Goal: Task Accomplishment & Management: Manage account settings

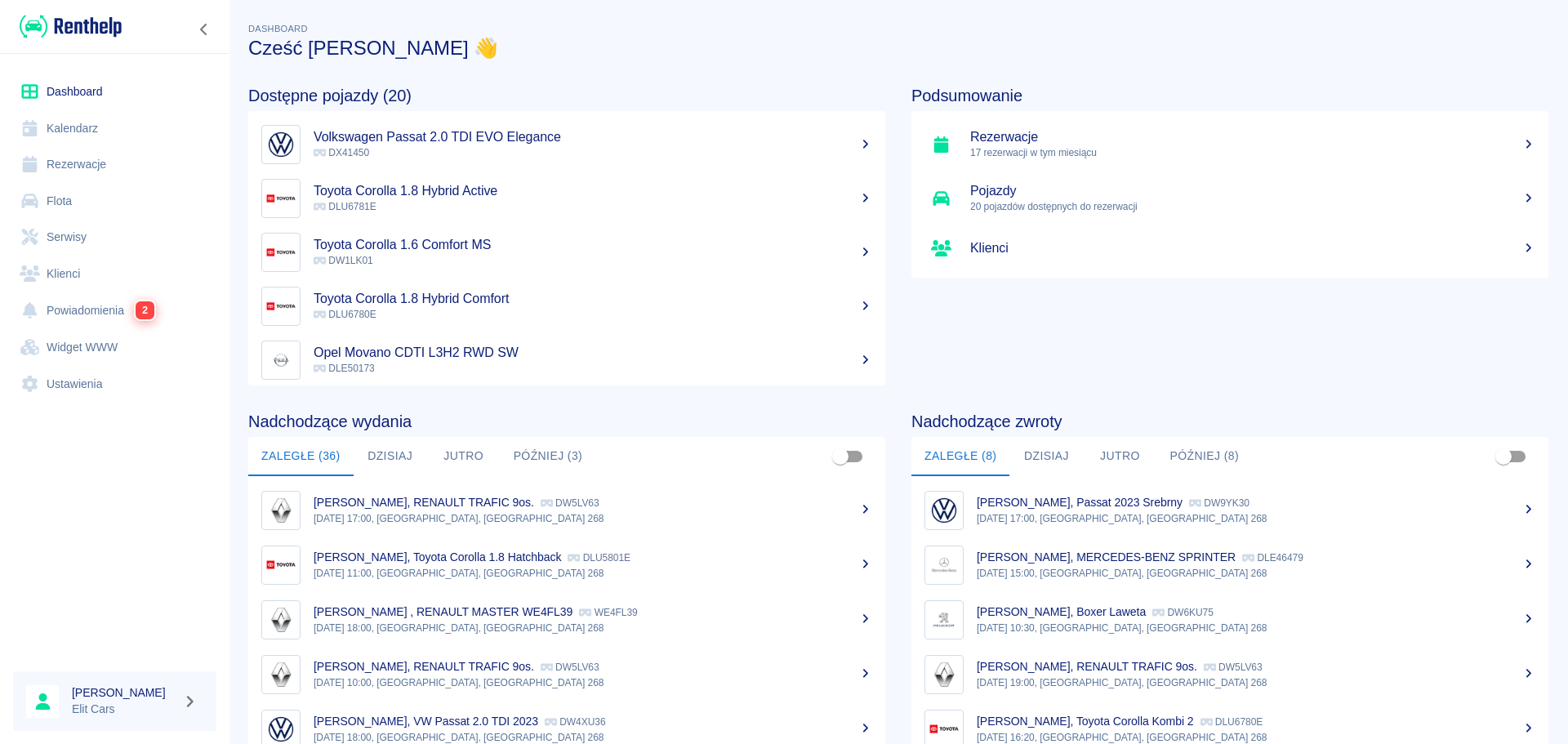
click at [103, 172] on link "Rezerwacje" at bounding box center [115, 165] width 203 height 37
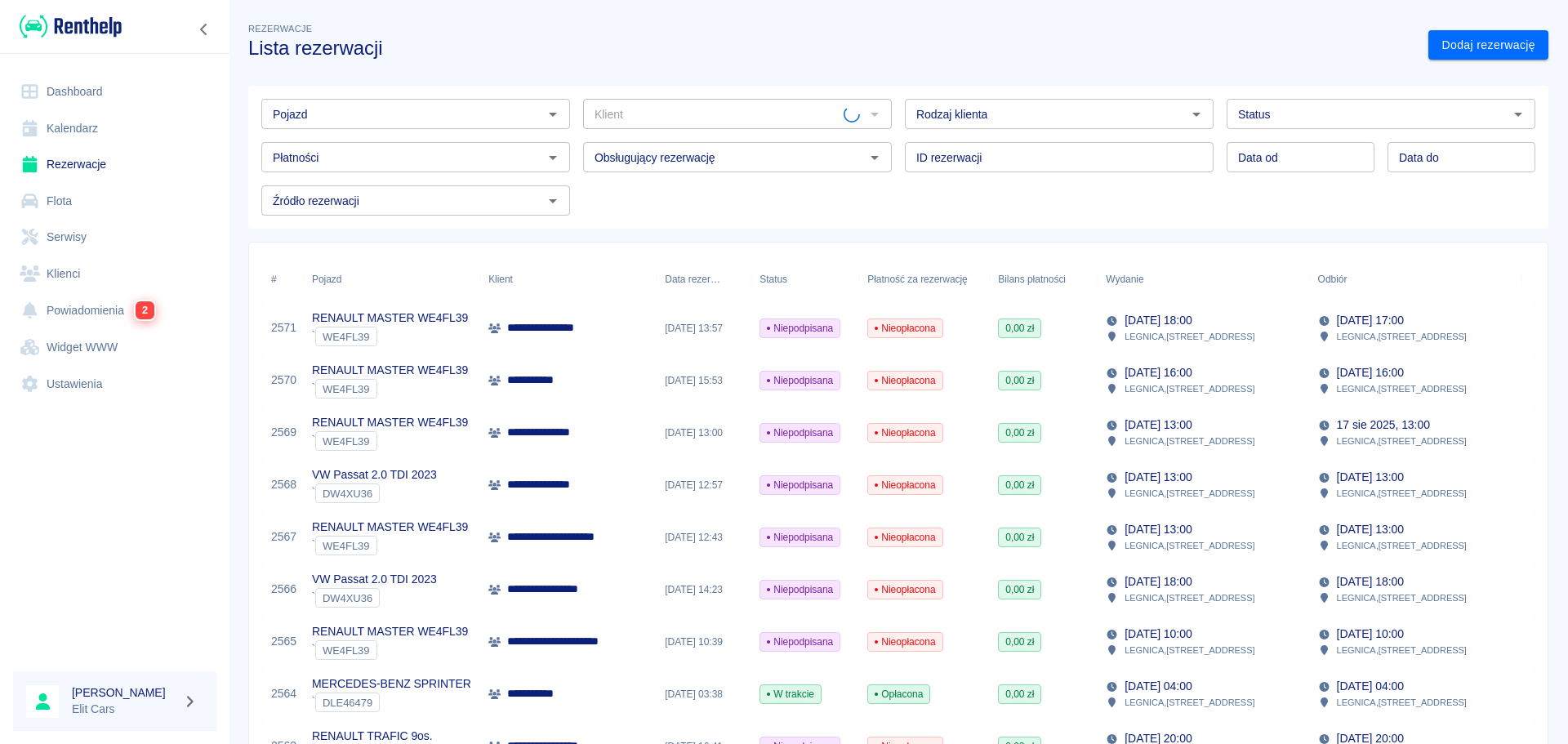
click at [452, 116] on input "Pojazd" at bounding box center [402, 114] width 272 height 20
click at [456, 150] on li "RENAULT MASTER WE4FL39 - WE4FL39" at bounding box center [413, 149] width 305 height 27
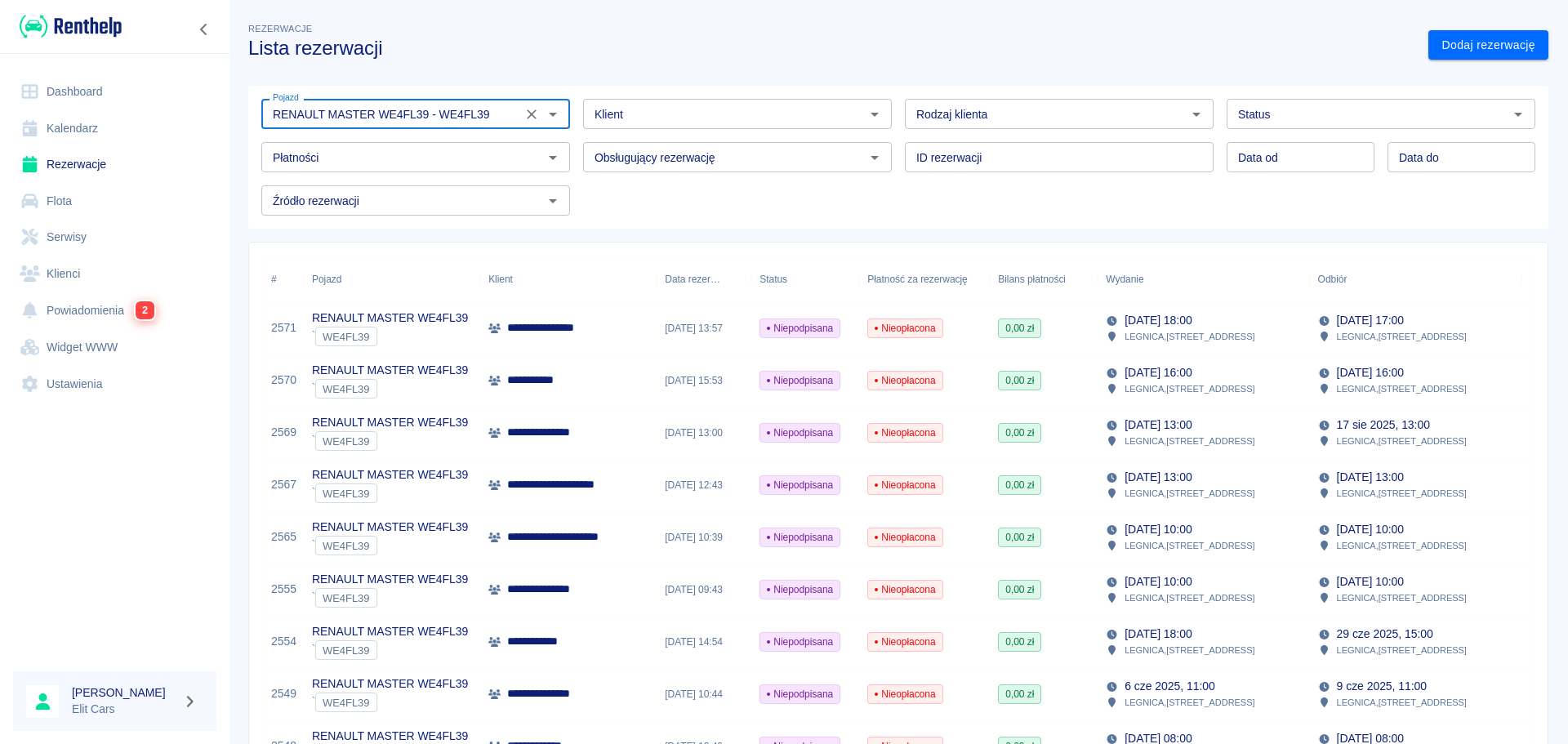
type input "RENAULT MASTER WE4FL39 - WE4FL39"
type input "DD.MM.YYYY"
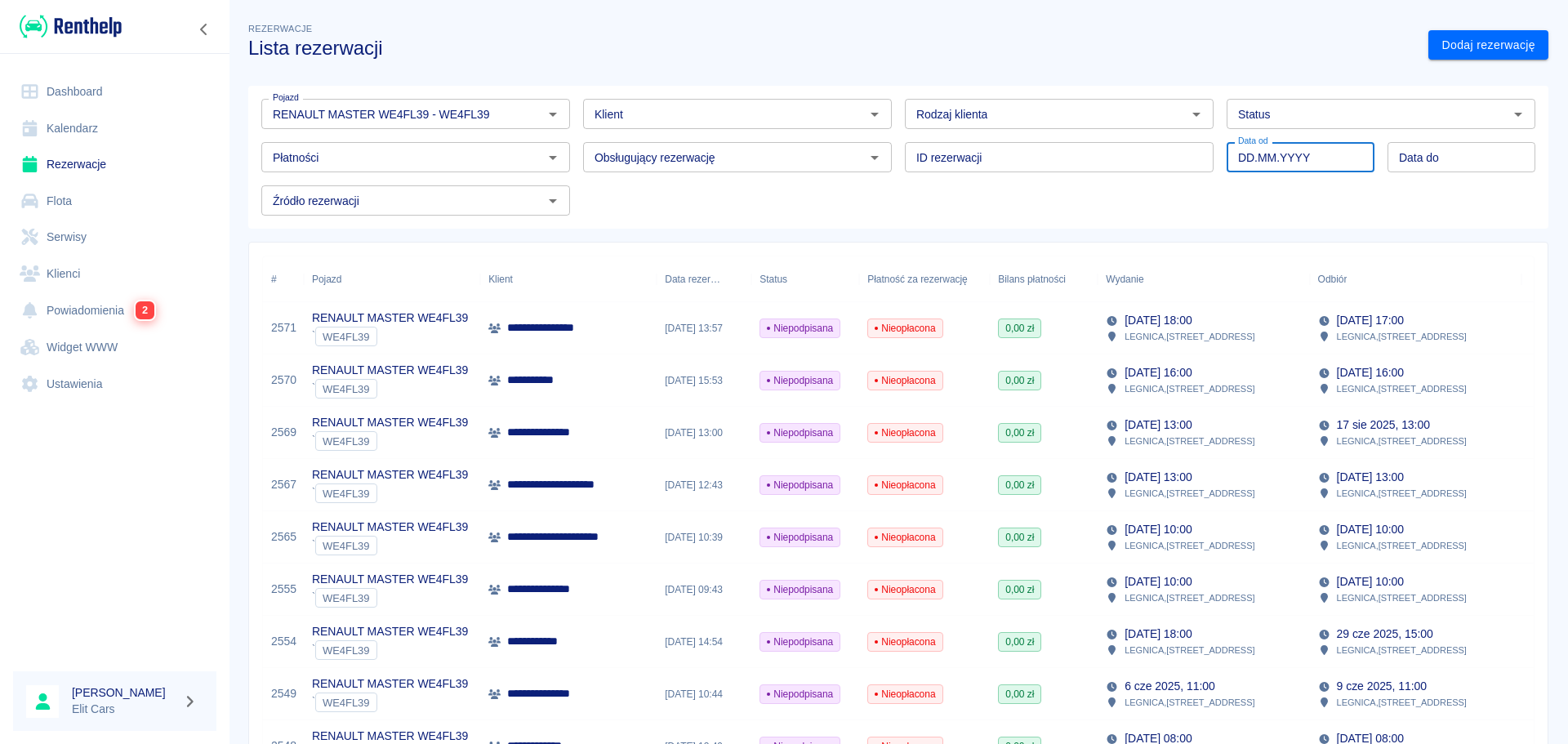
click at [1270, 160] on input "DD.MM.YYYY" at bounding box center [1300, 157] width 148 height 30
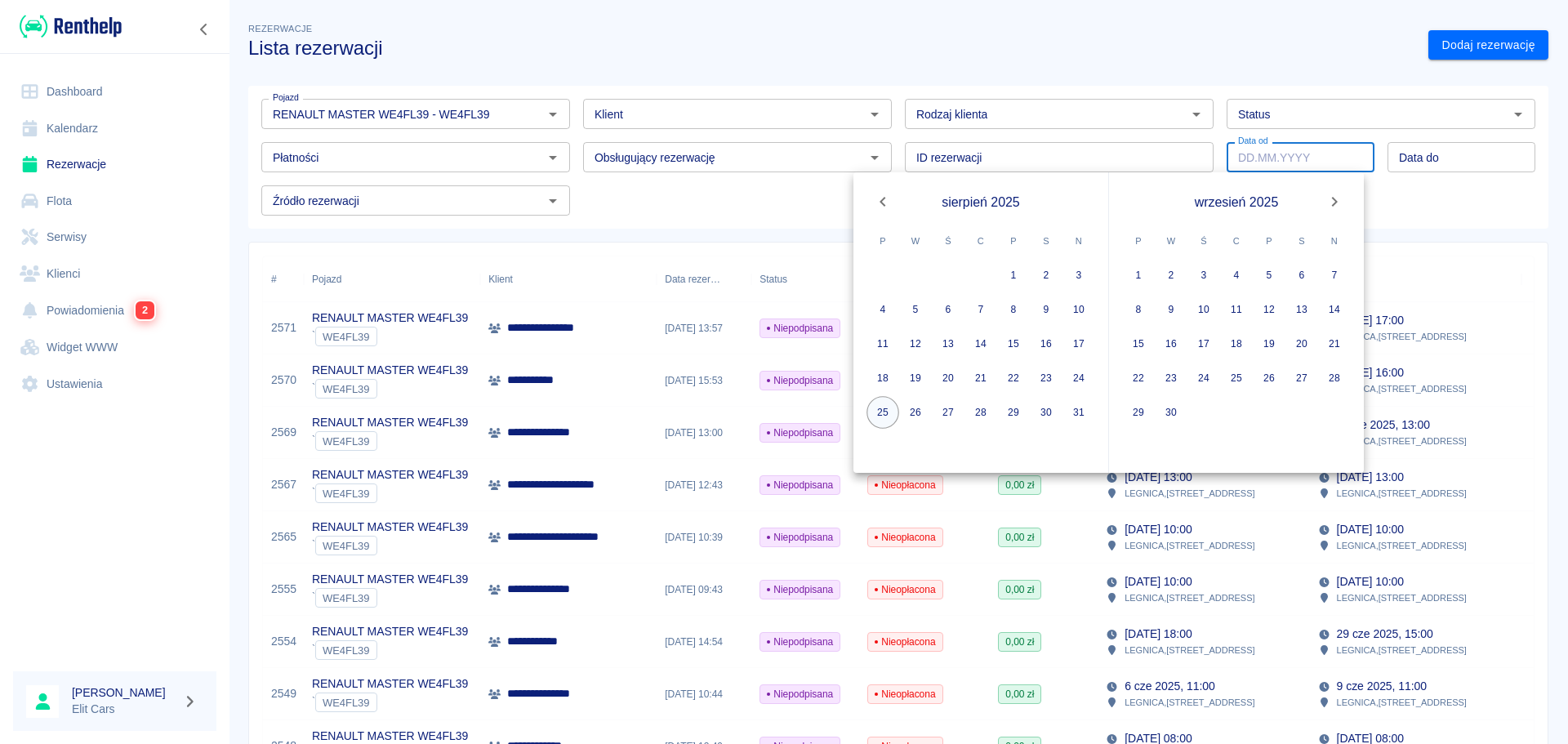
drag, startPoint x: 885, startPoint y: 411, endPoint x: 1367, endPoint y: 194, distance: 528.6
click at [885, 411] on button "25" at bounding box center [883, 413] width 33 height 33
type input "25.08.2025"
type input "DD.MM.YYYY"
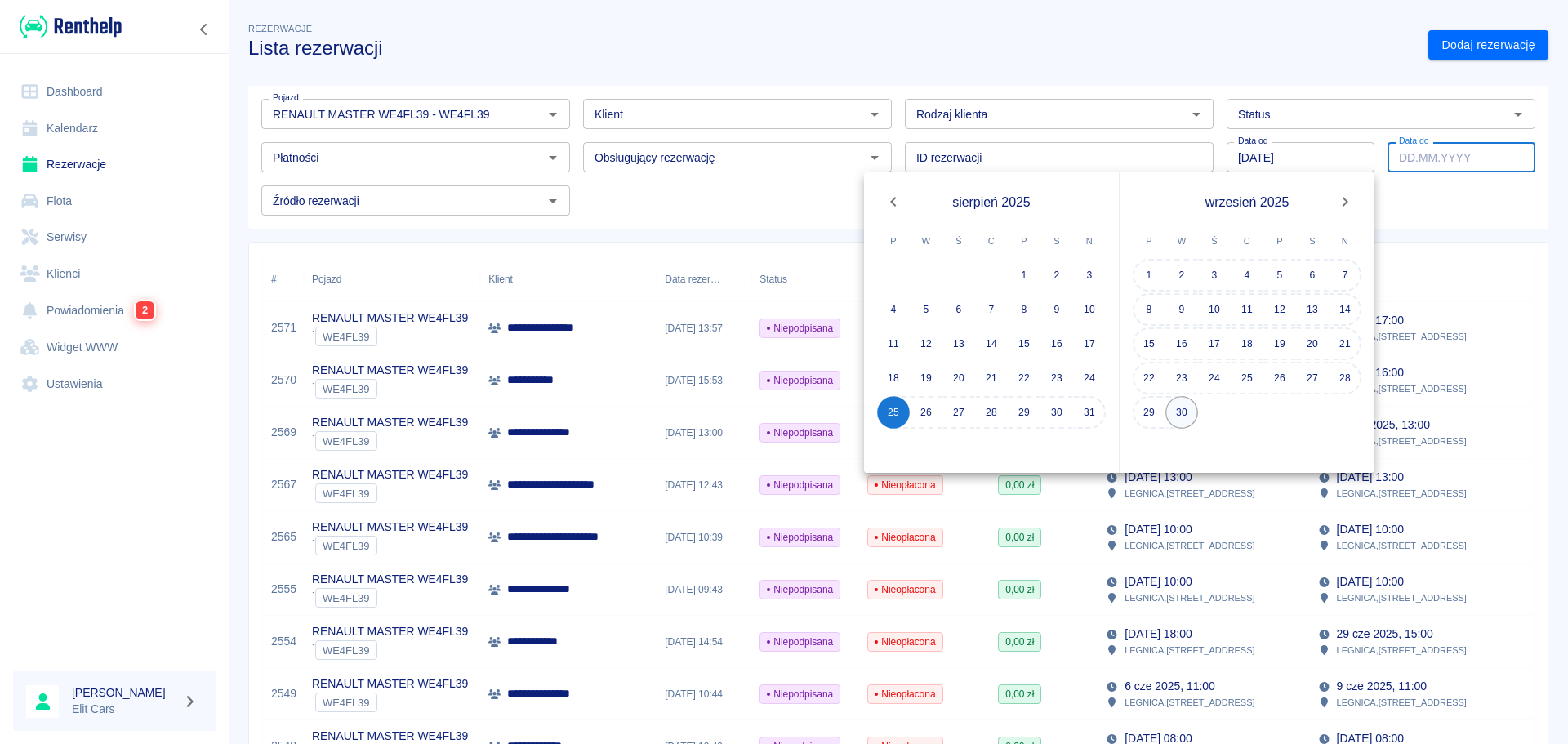
click at [1178, 409] on button "30" at bounding box center [1182, 413] width 33 height 33
type input "30.09.2025"
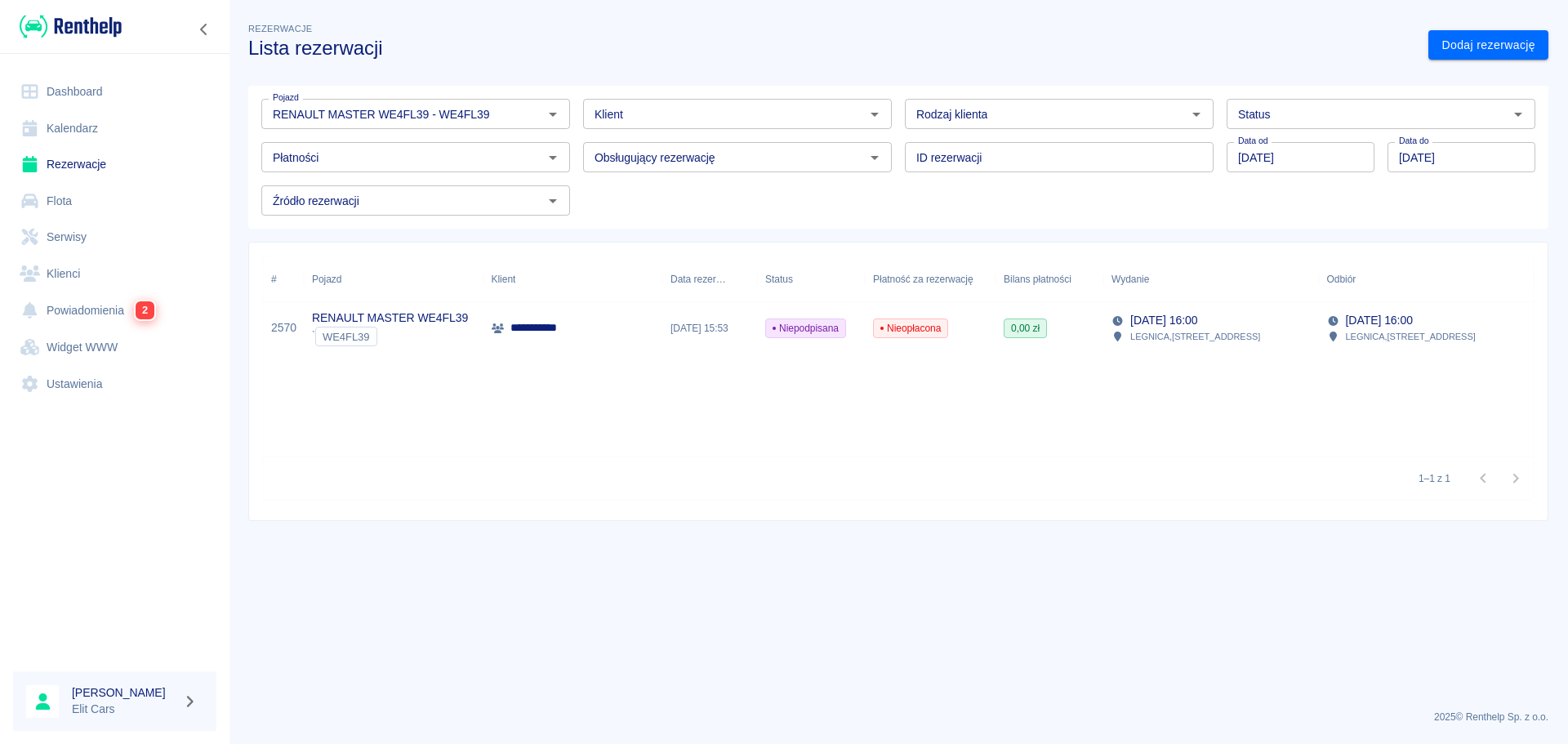
click at [994, 455] on div "**********" at bounding box center [898, 356] width 1271 height 200
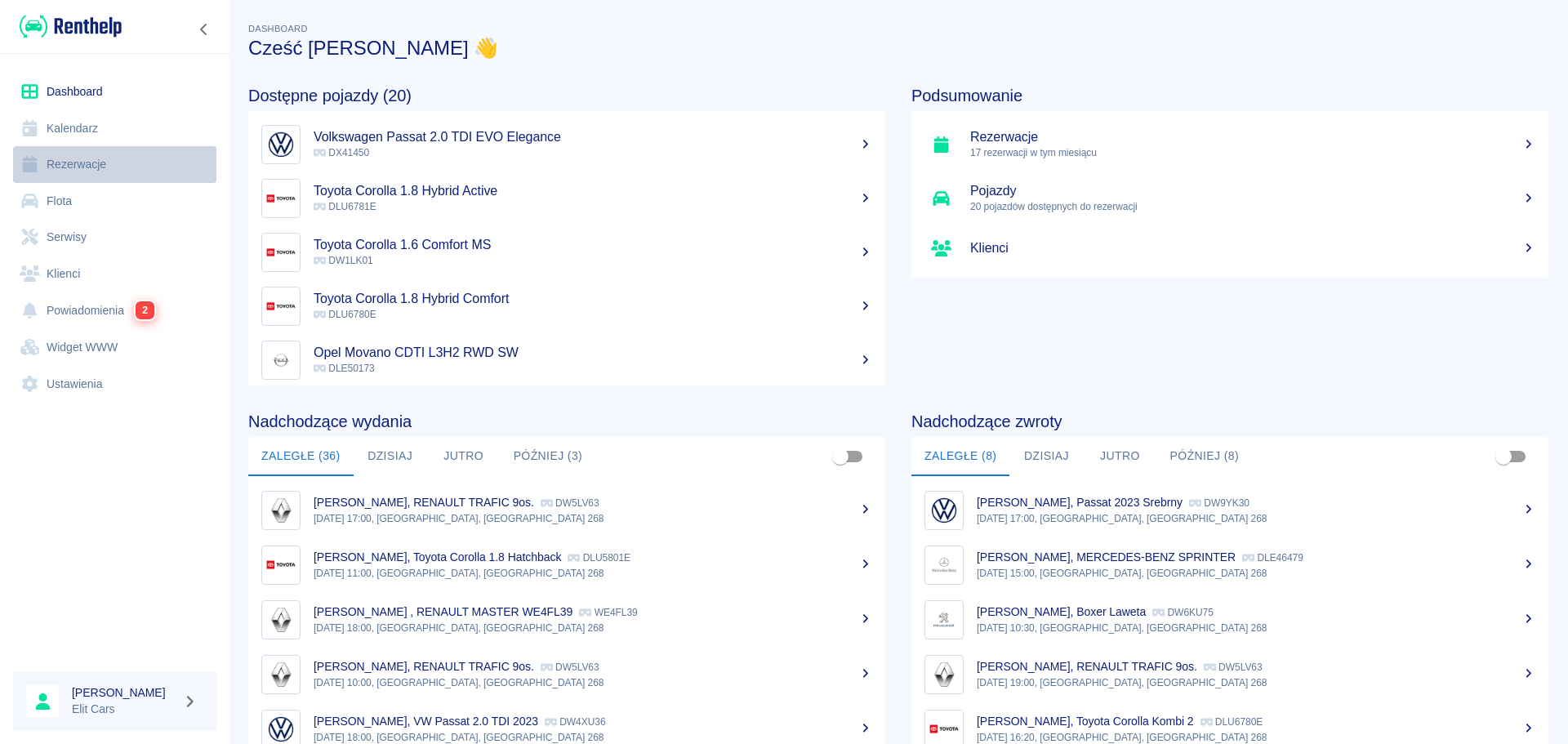
click at [114, 164] on link "Rezerwacje" at bounding box center [115, 165] width 203 height 37
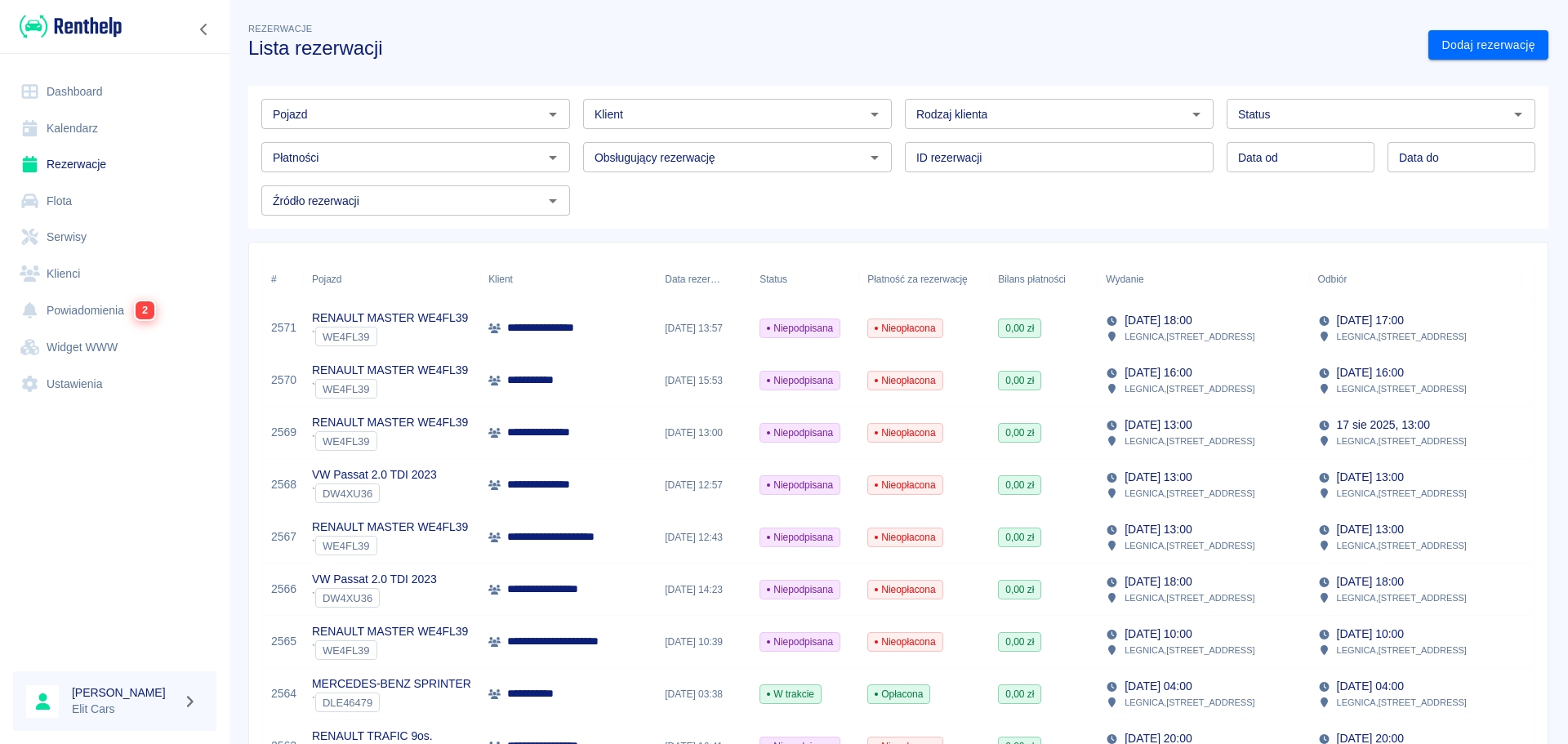
click at [510, 97] on div "Pojazd Pojazd" at bounding box center [408, 107] width 322 height 43
click at [466, 102] on div "Pojazd" at bounding box center [415, 114] width 309 height 30
drag, startPoint x: 320, startPoint y: 150, endPoint x: 620, endPoint y: 201, distance: 304.3
click at [320, 149] on li "RENAULT TRAFIC 9os. - DW5LV63" at bounding box center [413, 149] width 305 height 27
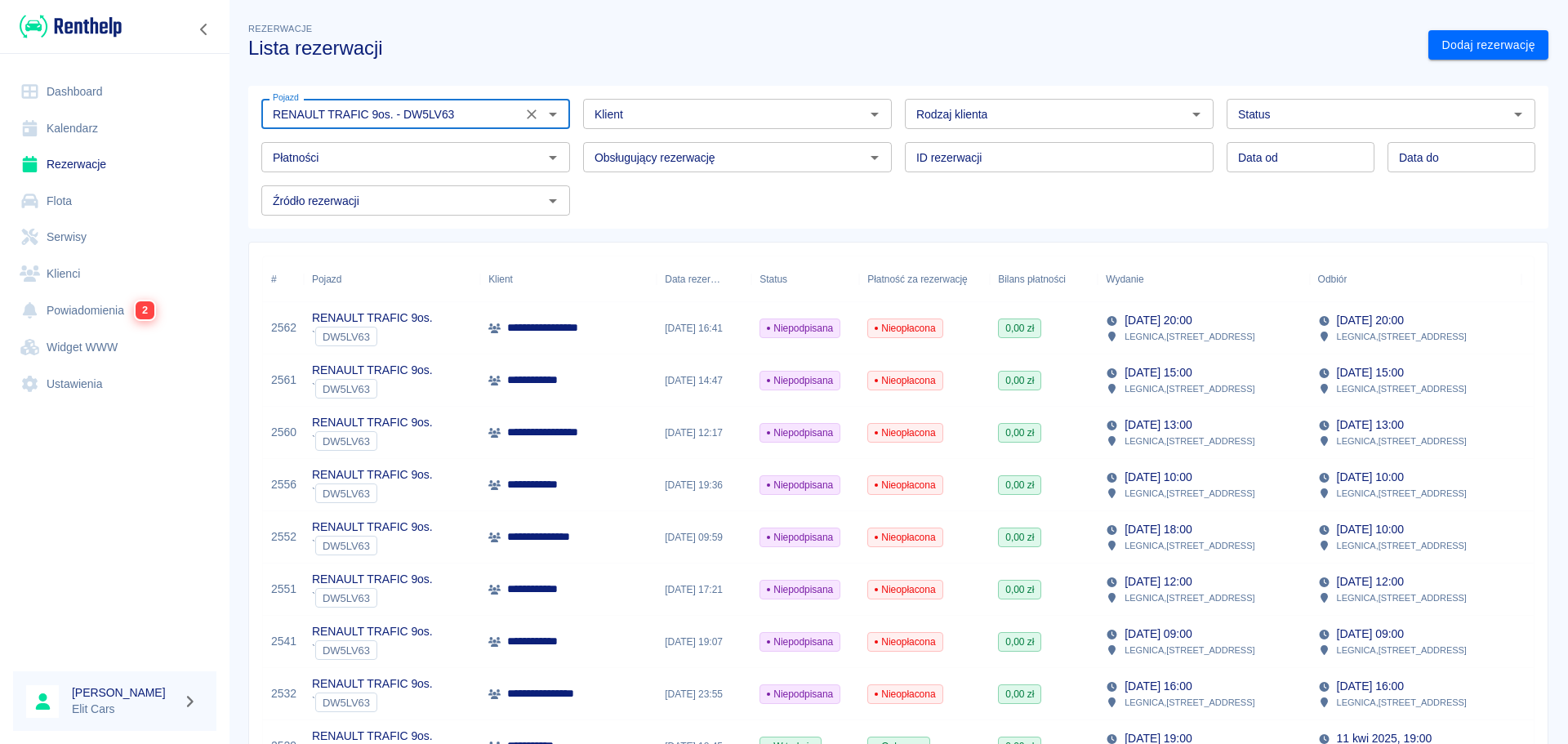
type input "RENAULT TRAFIC 9os. - DW5LV63"
type input "DD.MM.YYYY"
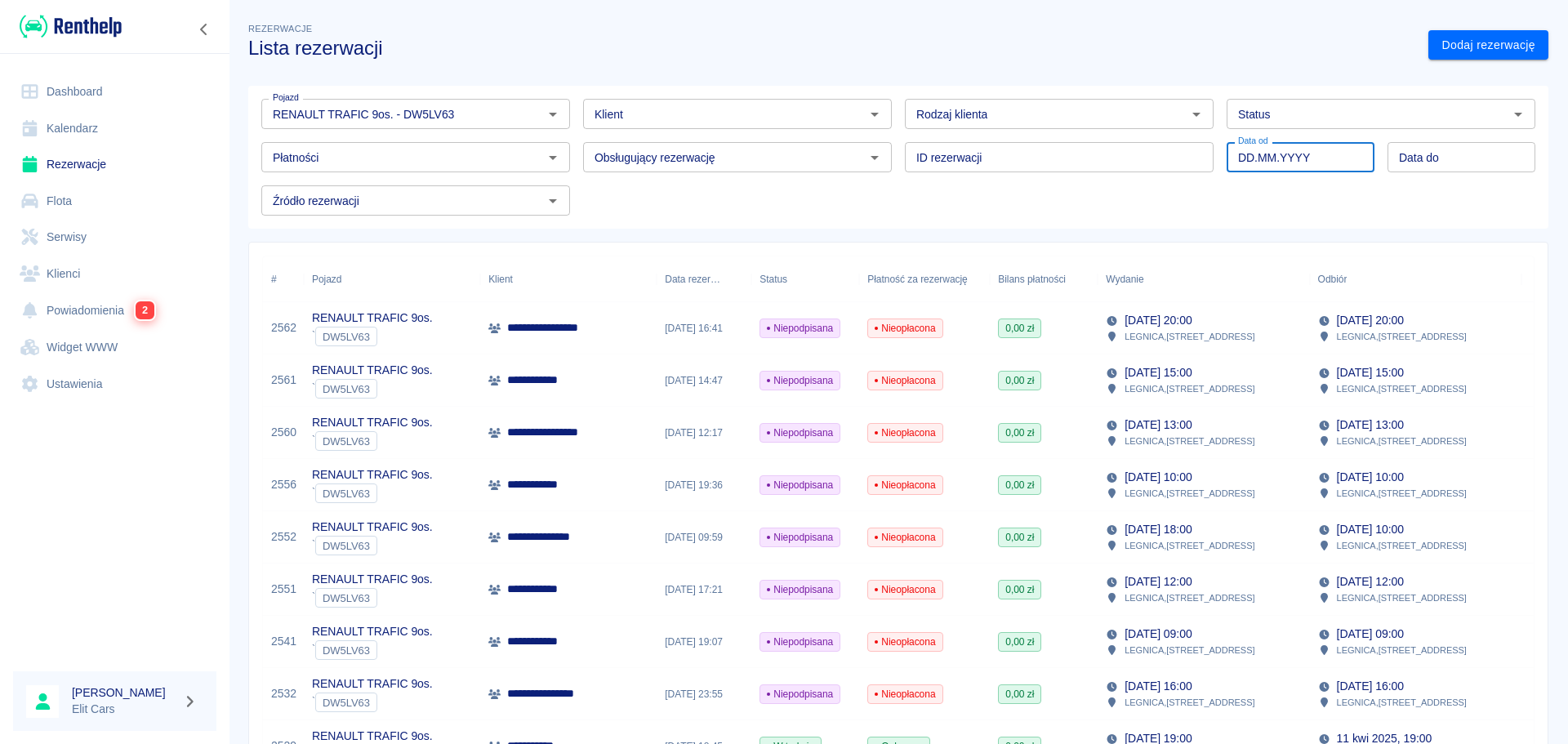
click at [1278, 150] on input "DD.MM.YYYY" at bounding box center [1300, 157] width 148 height 30
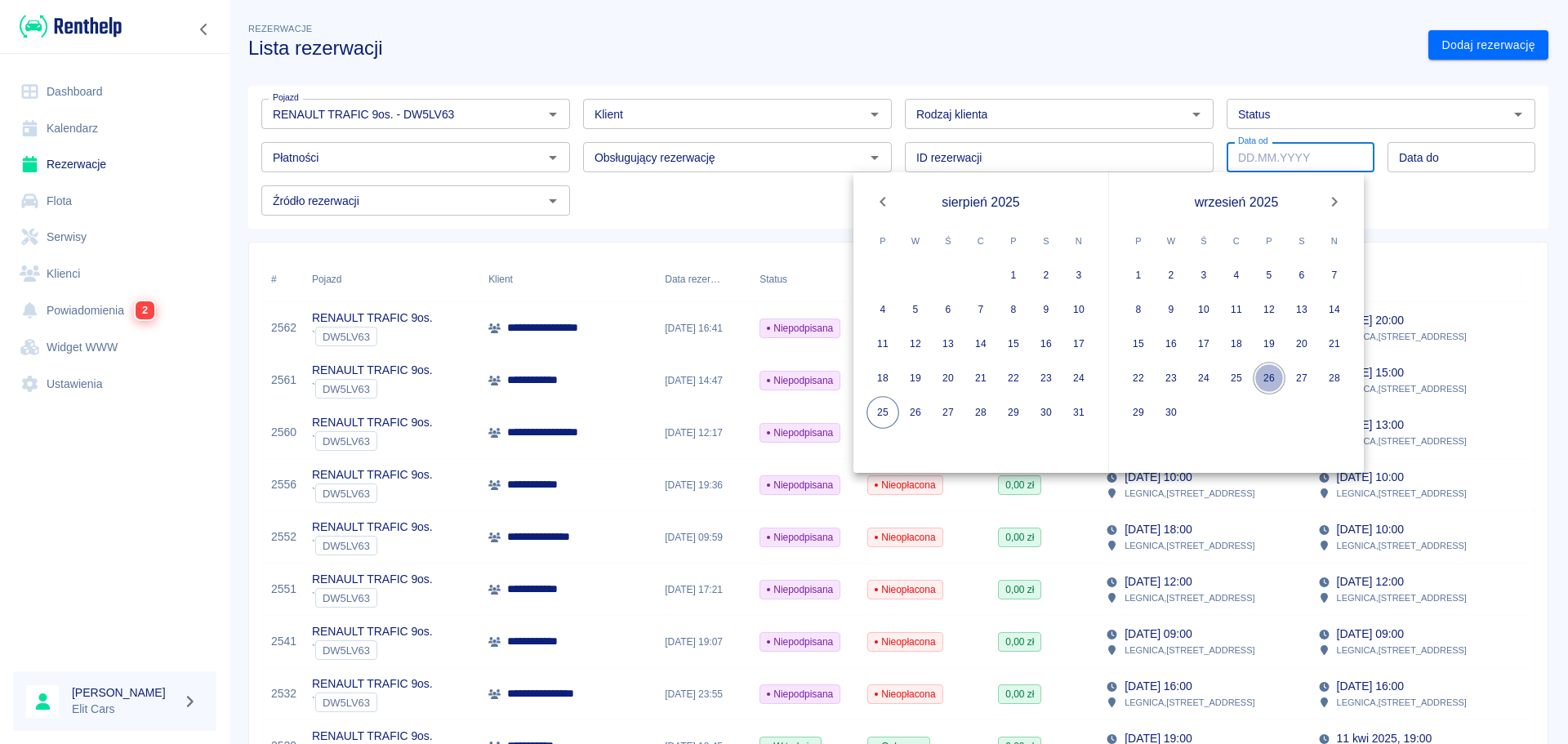
click at [1271, 379] on button "26" at bounding box center [1269, 378] width 33 height 33
type input "[DATE]"
type input "DD.MM.YYYY"
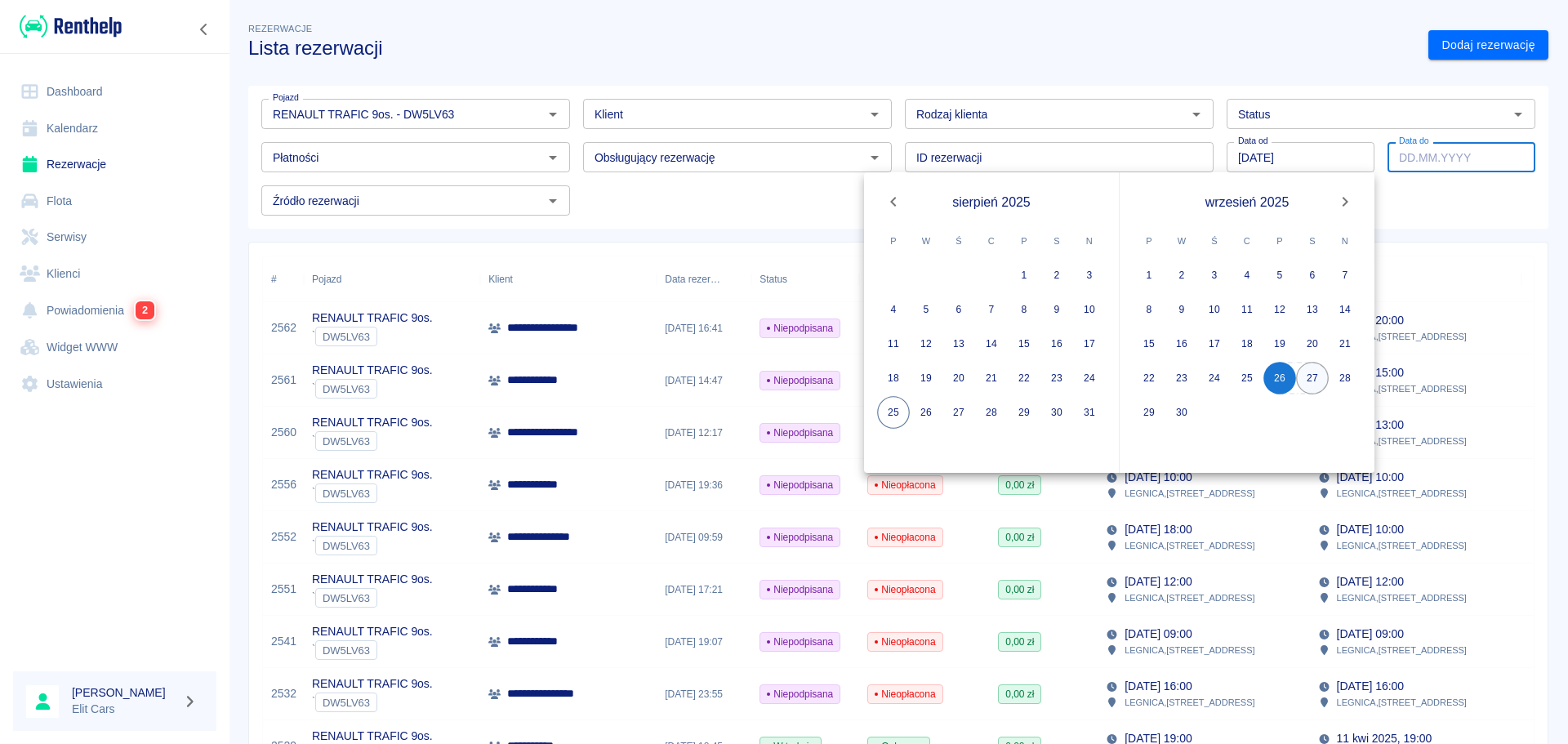
click at [1315, 378] on button "27" at bounding box center [1313, 378] width 33 height 33
type input "[DATE]"
